Goal: Information Seeking & Learning: Learn about a topic

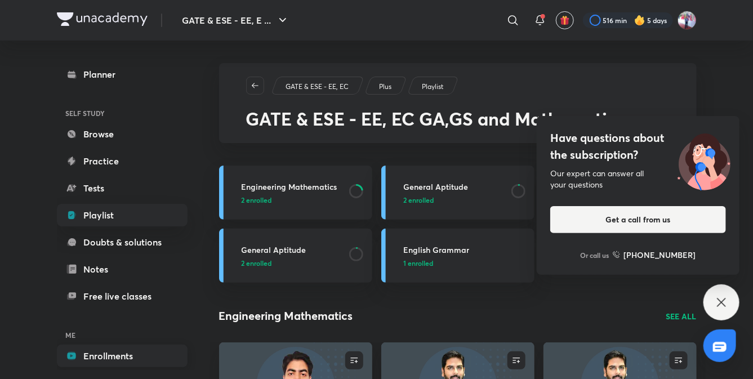
click at [112, 357] on link "Enrollments" at bounding box center [122, 356] width 131 height 23
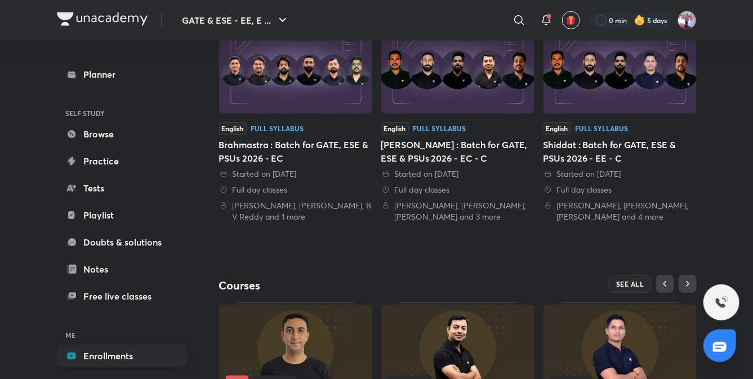
scroll to position [395, 0]
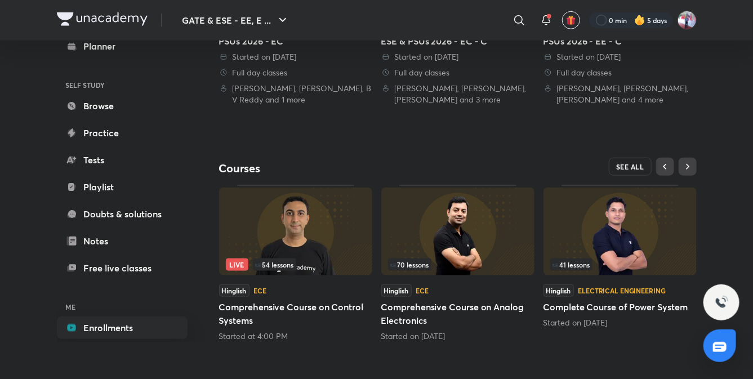
click at [630, 161] on button "SEE ALL" at bounding box center [630, 167] width 43 height 18
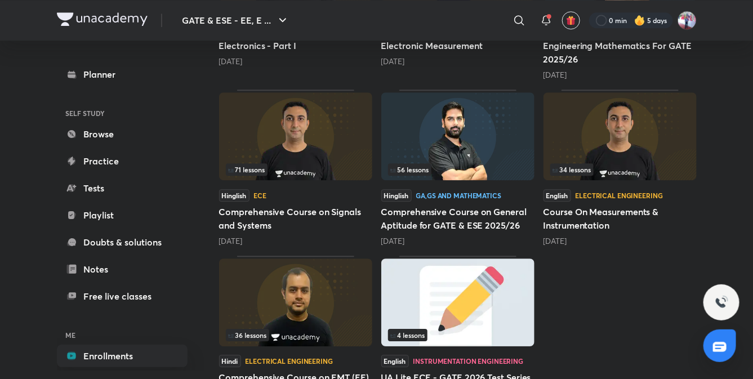
scroll to position [1145, 0]
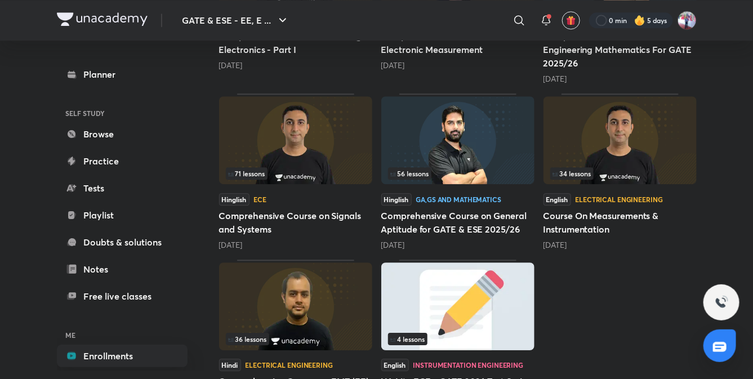
click at [269, 210] on h5 "Comprehensive Course on Signals and Systems" at bounding box center [295, 222] width 153 height 27
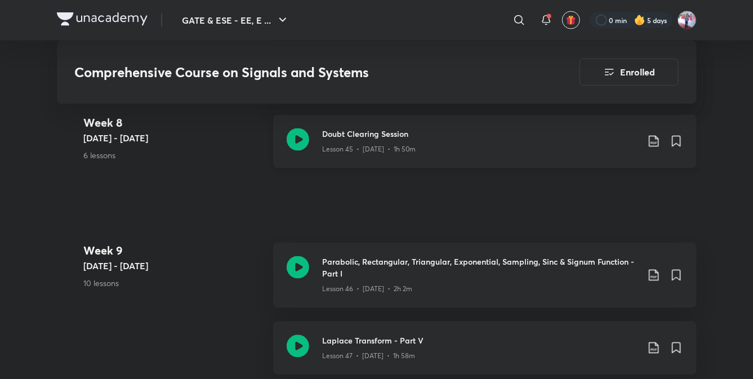
scroll to position [4049, 0]
click at [360, 134] on h3 "Doubt Clearing Session" at bounding box center [481, 134] width 316 height 12
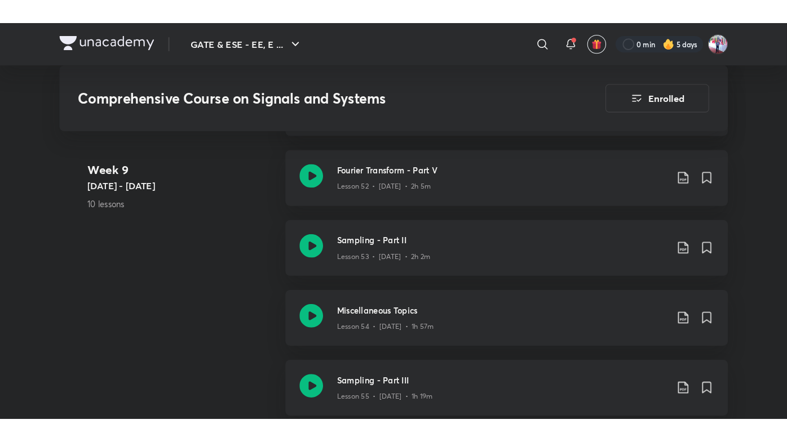
scroll to position [4729, 0]
